Goal: Task Accomplishment & Management: Use online tool/utility

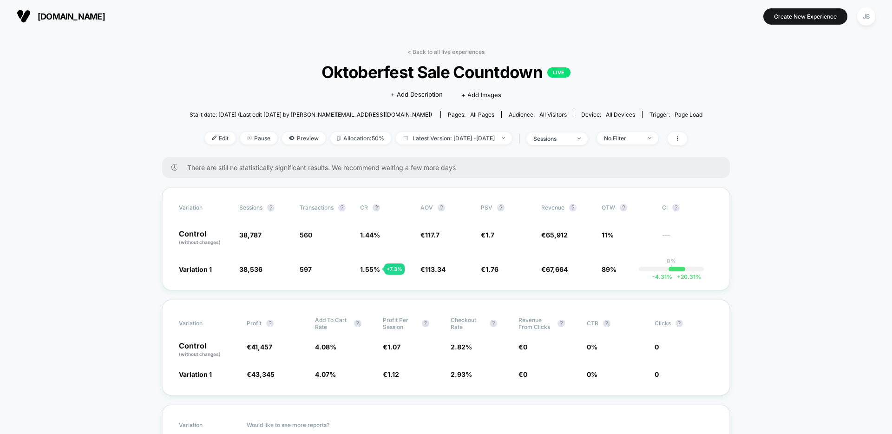
scroll to position [26, 0]
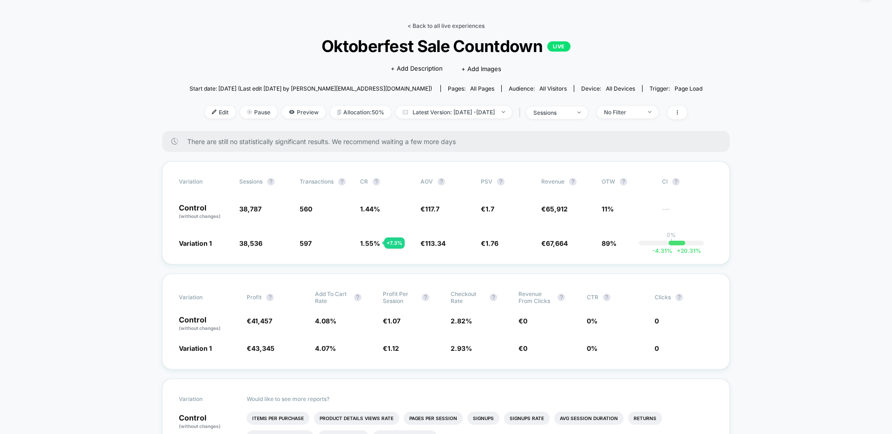
click at [423, 26] on link "< Back to all live experiences" at bounding box center [446, 25] width 77 height 7
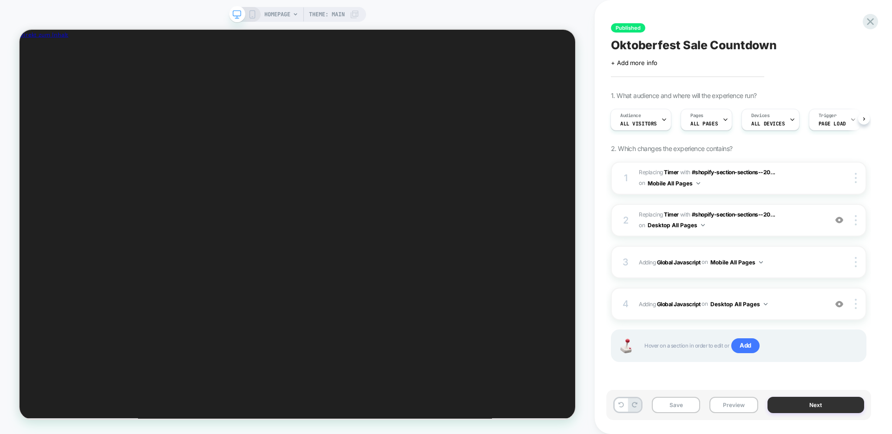
scroll to position [0, 265]
click at [798, 403] on button "Next" at bounding box center [816, 405] width 97 height 16
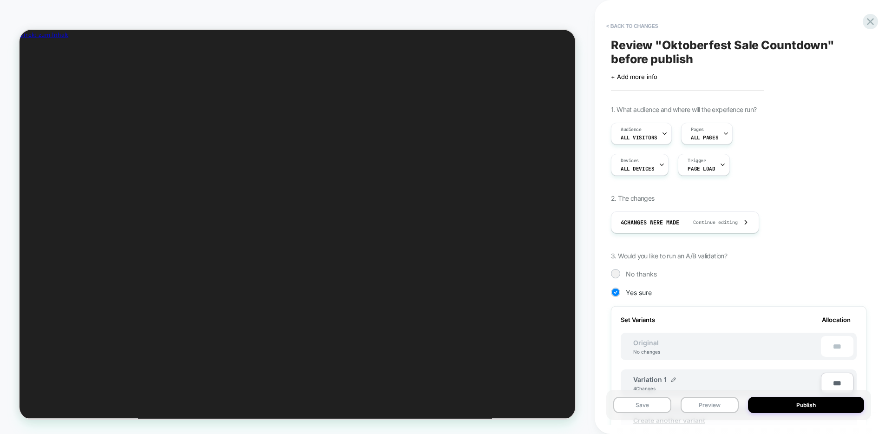
scroll to position [0, 1]
click at [637, 270] on span "No thanks" at bounding box center [641, 274] width 31 height 8
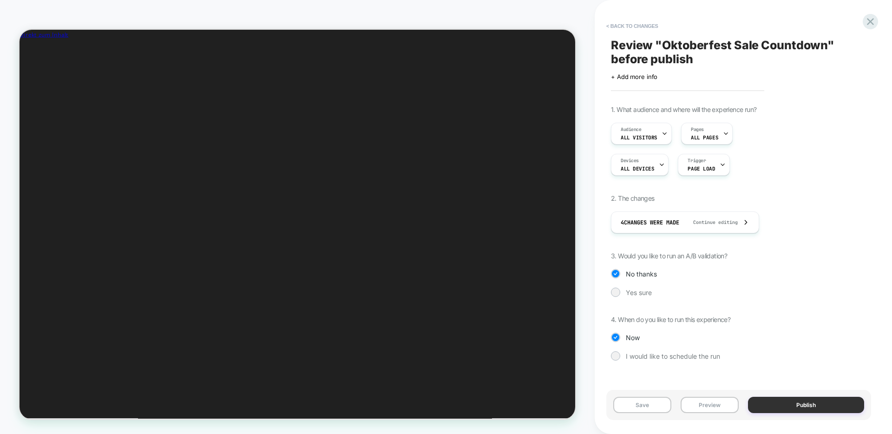
click at [789, 407] on button "Publish" at bounding box center [806, 405] width 116 height 16
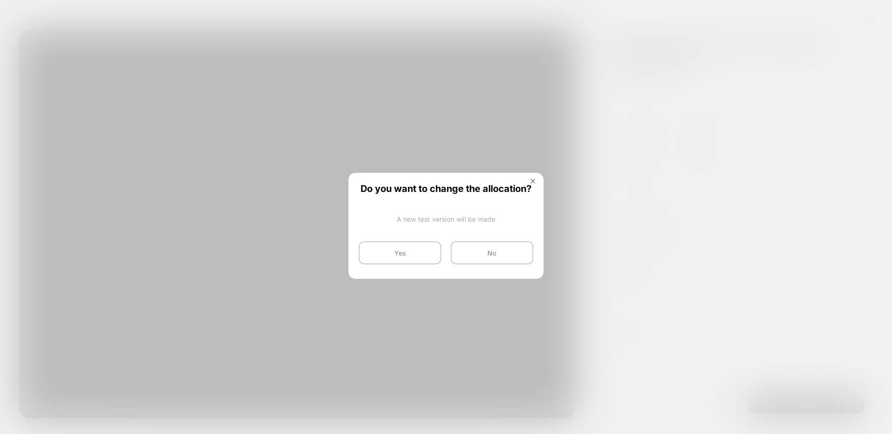
scroll to position [0, 530]
click at [398, 253] on button "Yes" at bounding box center [400, 252] width 83 height 23
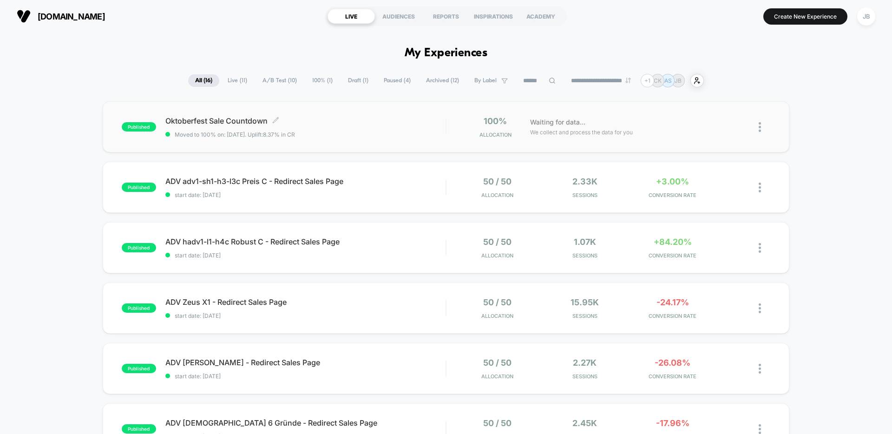
click at [283, 133] on span "Moved to 100% on: [DATE] . Uplift: 8.37% in CR" at bounding box center [235, 134] width 120 height 7
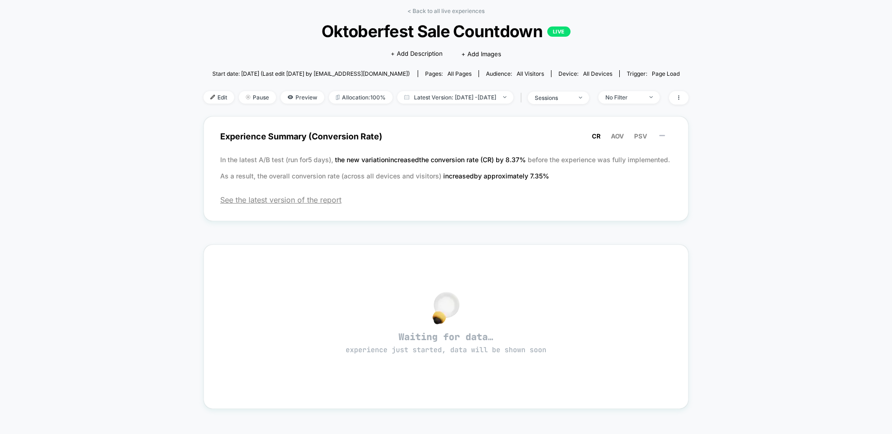
scroll to position [6, 0]
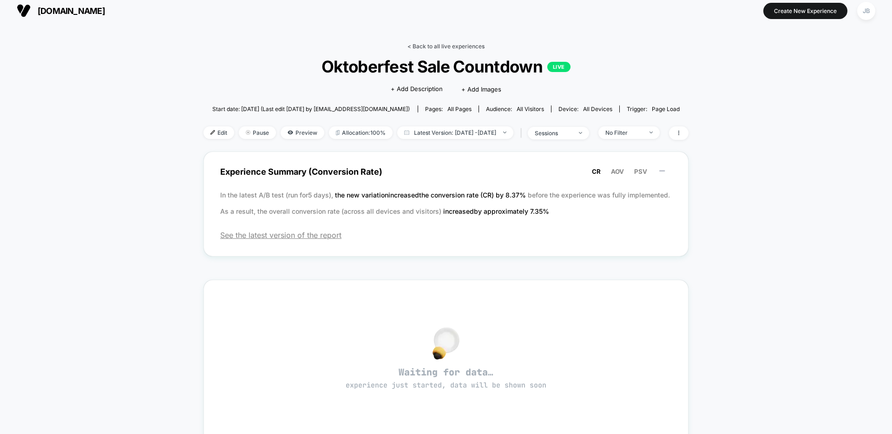
click at [429, 48] on link "< Back to all live experiences" at bounding box center [446, 46] width 77 height 7
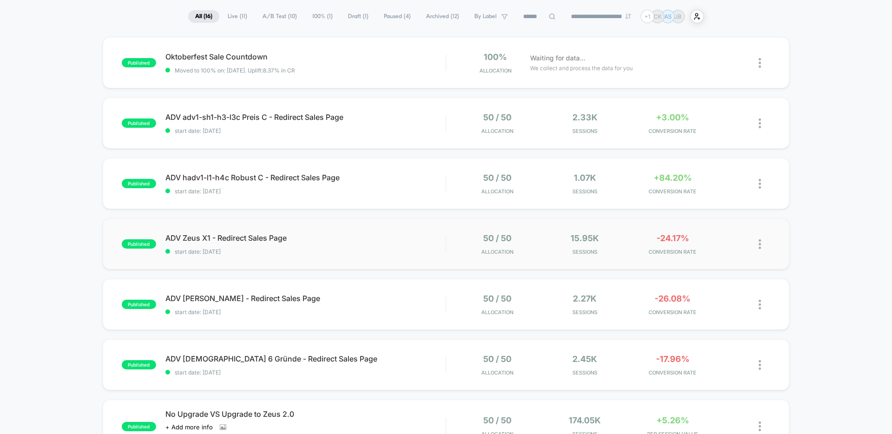
scroll to position [107, 0]
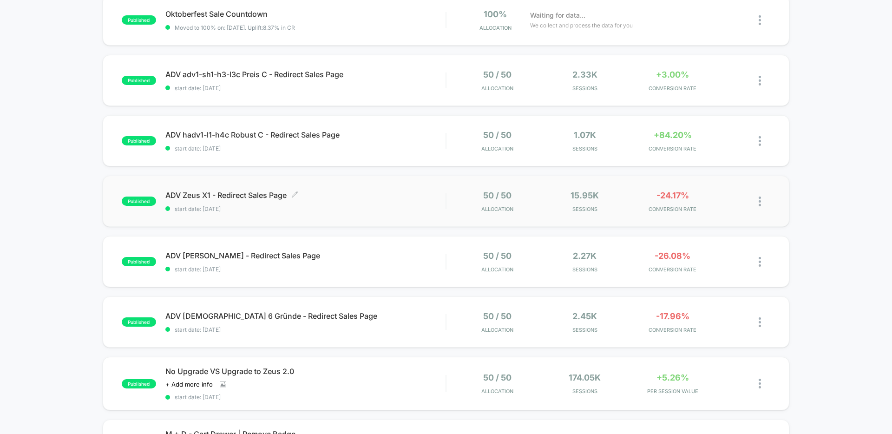
click at [375, 203] on div "ADV Zeus X1 - Redirect Sales Page Click to edit experience details Click to edi…" at bounding box center [305, 202] width 280 height 22
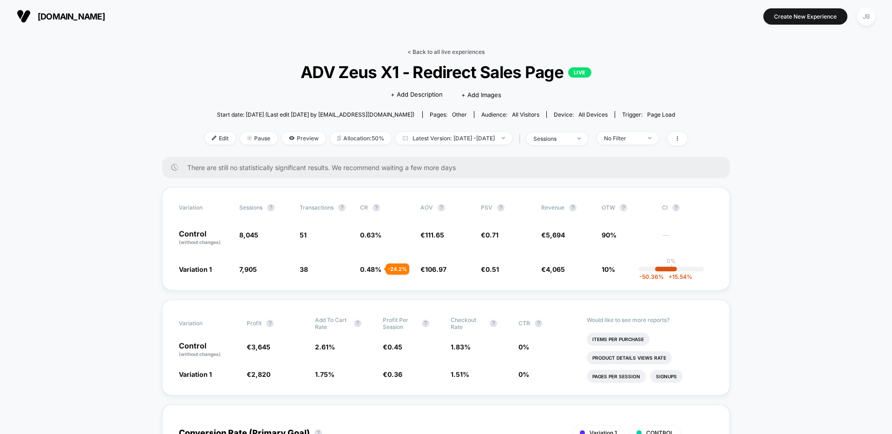
click at [411, 50] on link "< Back to all live experiences" at bounding box center [446, 51] width 77 height 7
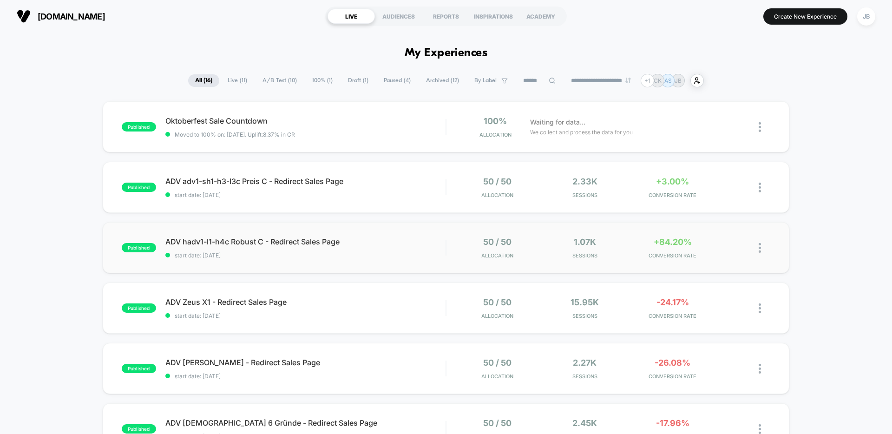
click at [386, 235] on div "published ADV hadv1-l1-h4c Robust C - Redirect Sales Page start date: [DATE] 50…" at bounding box center [446, 247] width 687 height 51
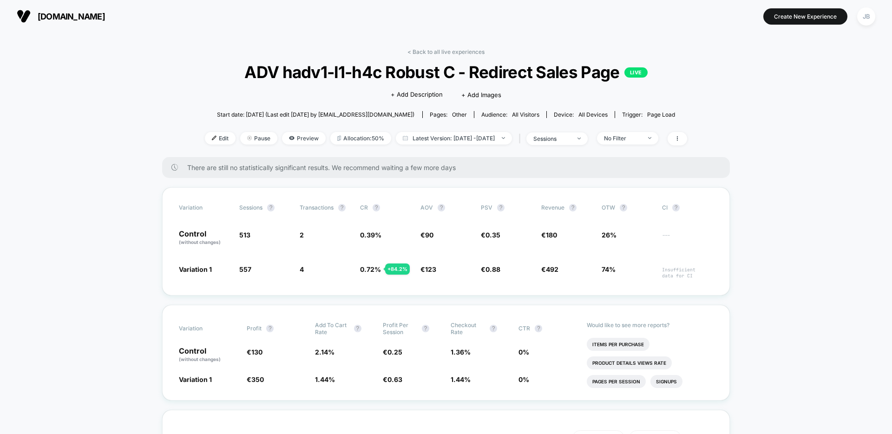
click at [419, 49] on link "< Back to all live experiences" at bounding box center [446, 51] width 77 height 7
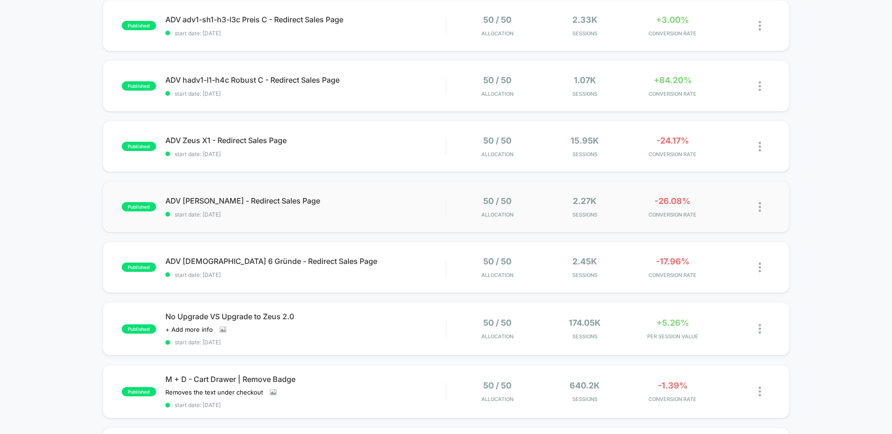
scroll to position [162, 0]
click at [358, 266] on div "ADV [DEMOGRAPHIC_DATA] 6 Gründe - Redirect Sales Page Click to edit experience …" at bounding box center [305, 267] width 280 height 22
